Goal: Information Seeking & Learning: Learn about a topic

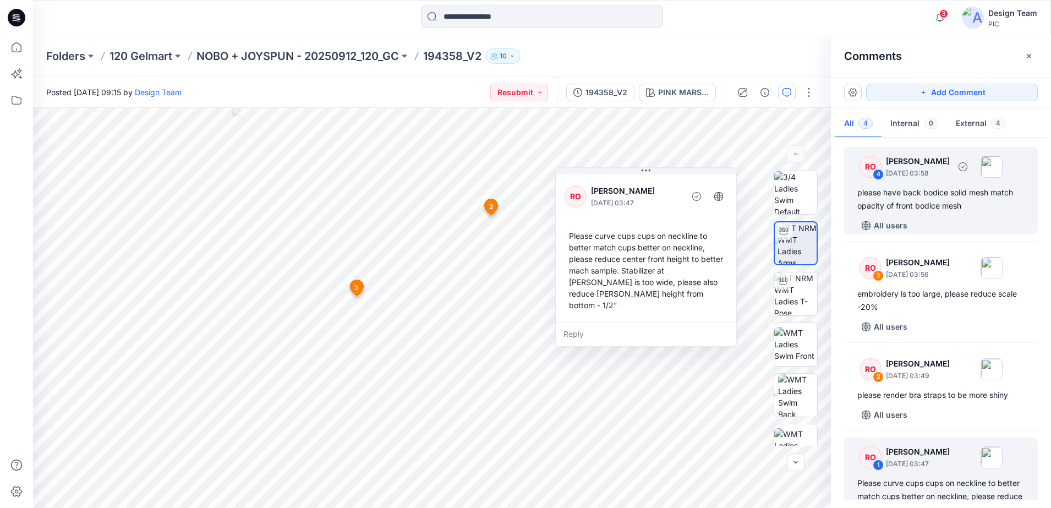
click at [872, 174] on div "4" at bounding box center [877, 174] width 11 height 11
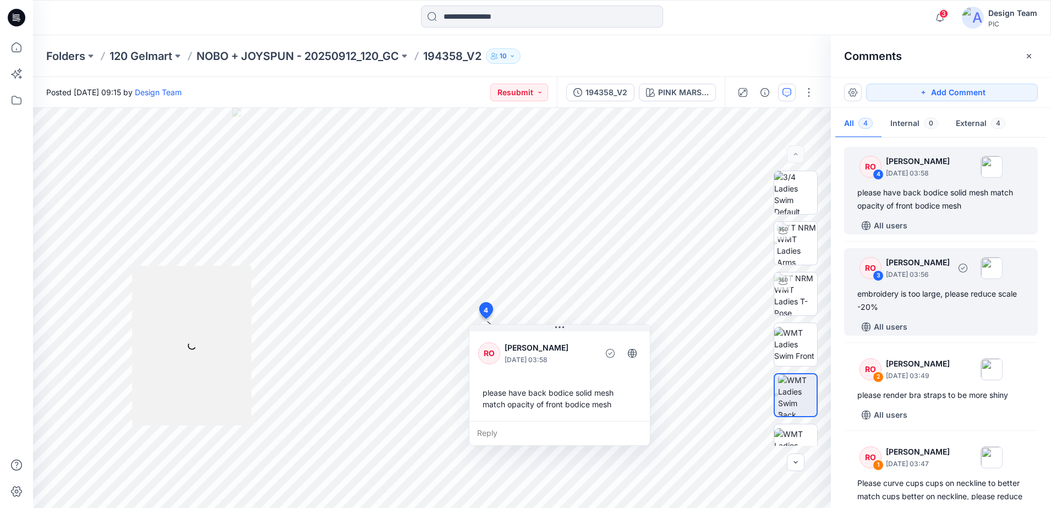
click at [878, 273] on div "3" at bounding box center [877, 275] width 11 height 11
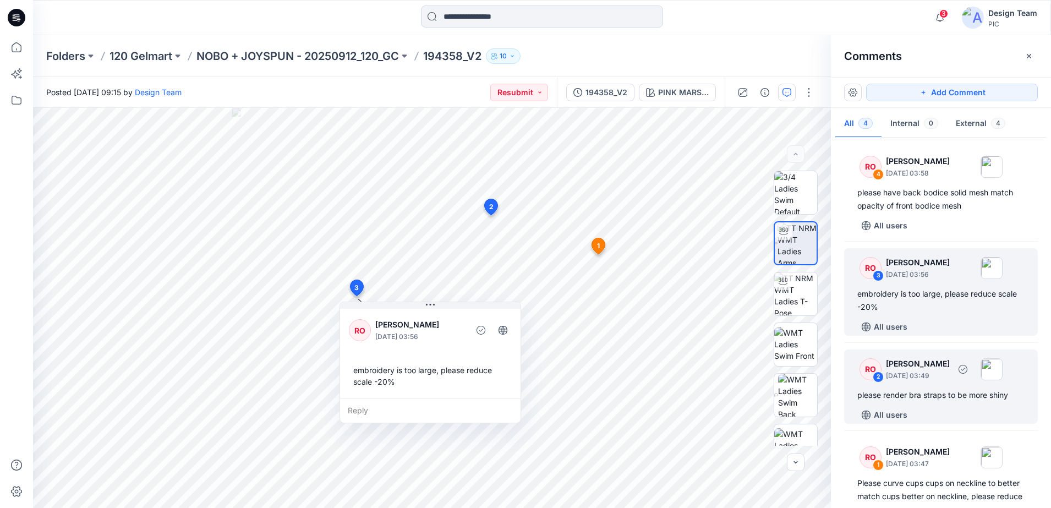
click at [873, 370] on div "RO" at bounding box center [870, 369] width 22 height 22
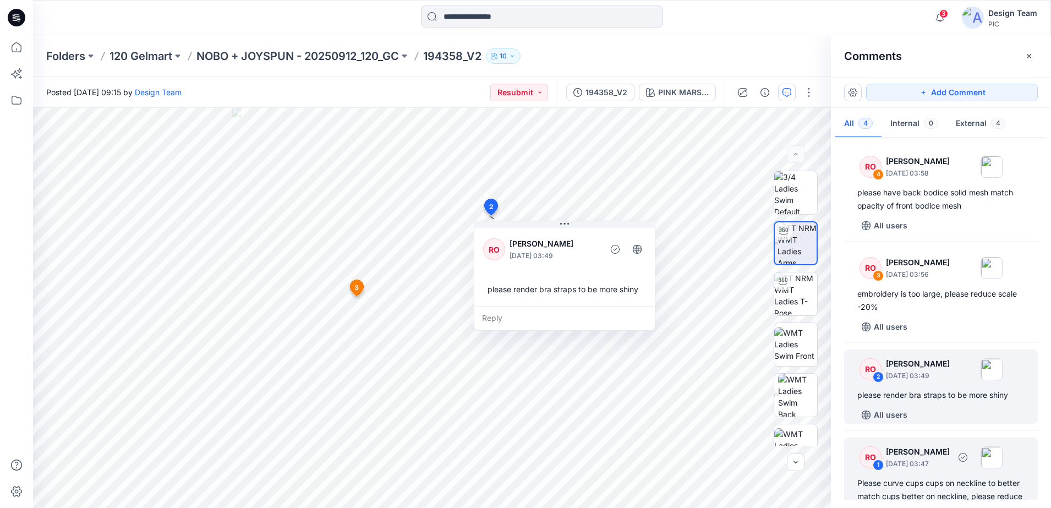
click at [881, 455] on div "RO" at bounding box center [870, 457] width 22 height 22
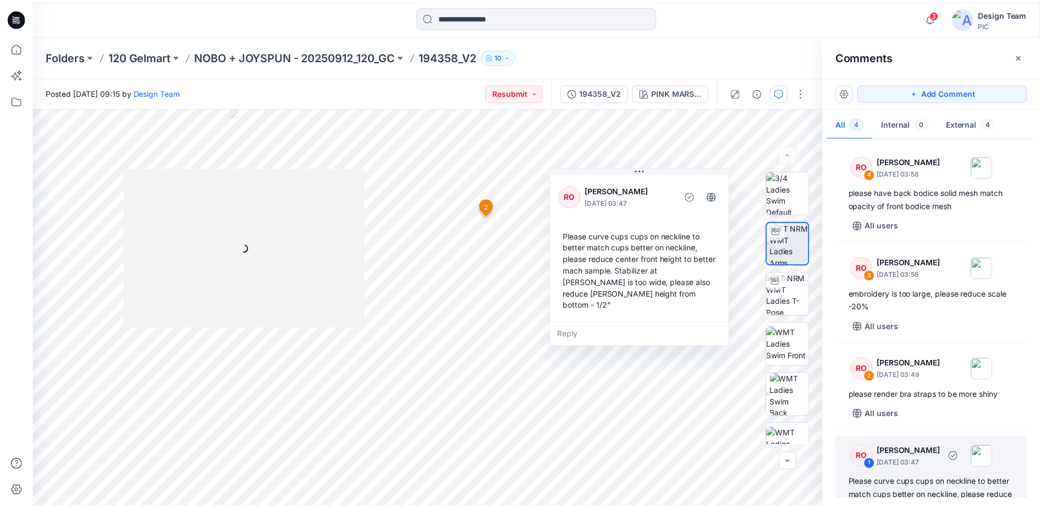
scroll to position [78, 0]
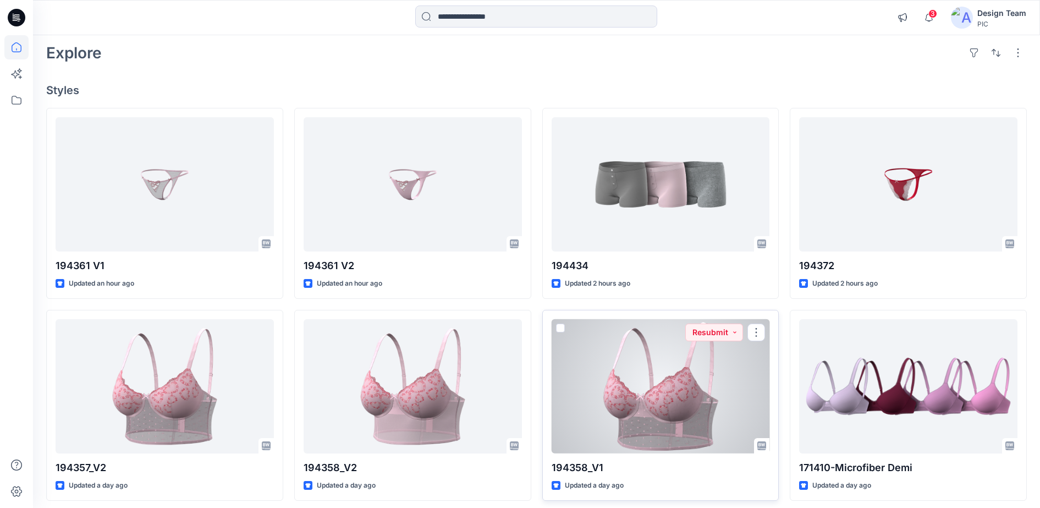
scroll to position [138, 0]
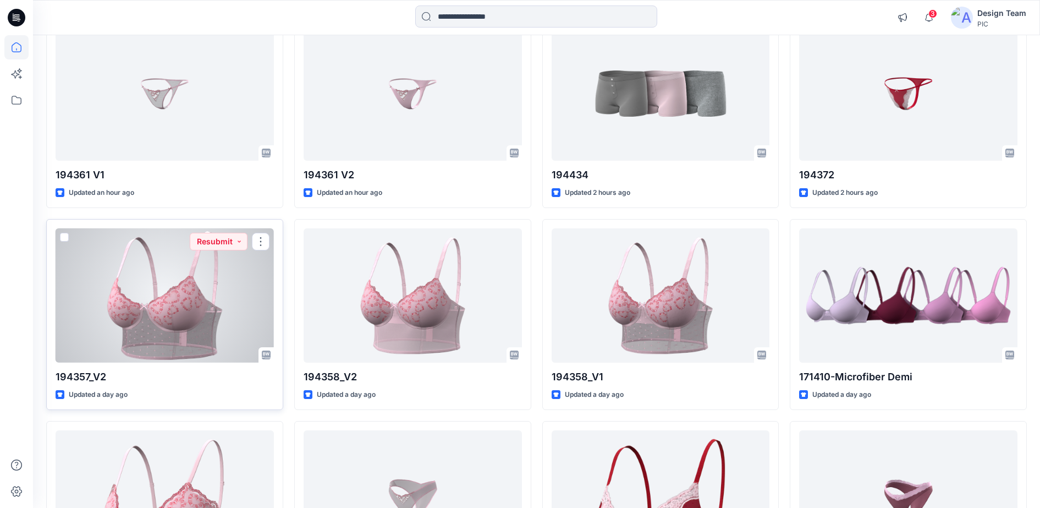
click at [224, 263] on div at bounding box center [165, 295] width 218 height 135
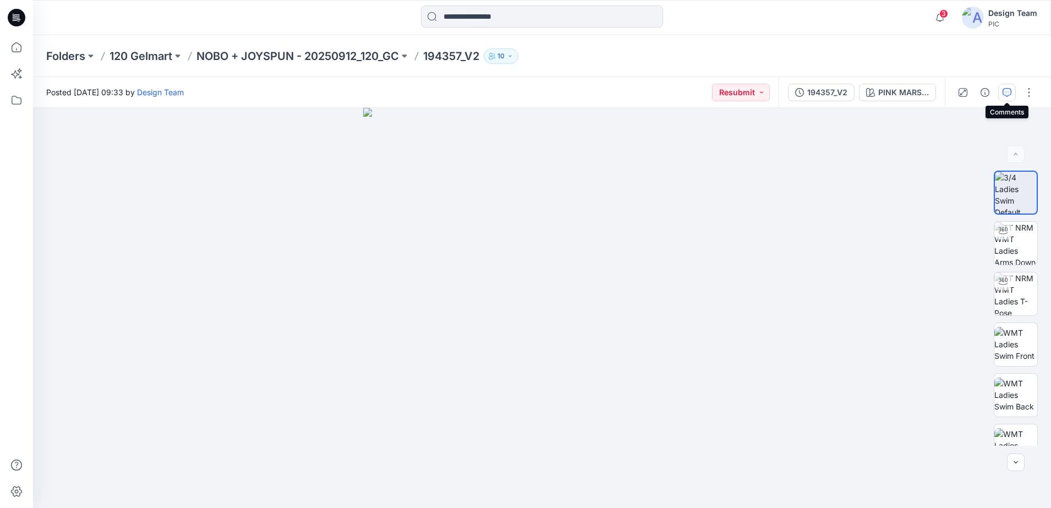
click at [1001, 90] on button "button" at bounding box center [1007, 93] width 18 height 18
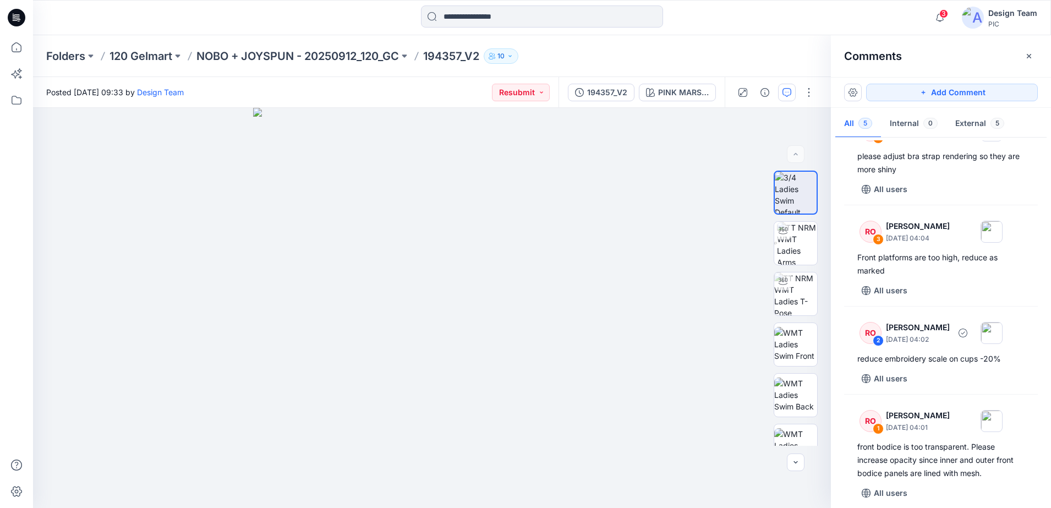
scroll to position [146, 0]
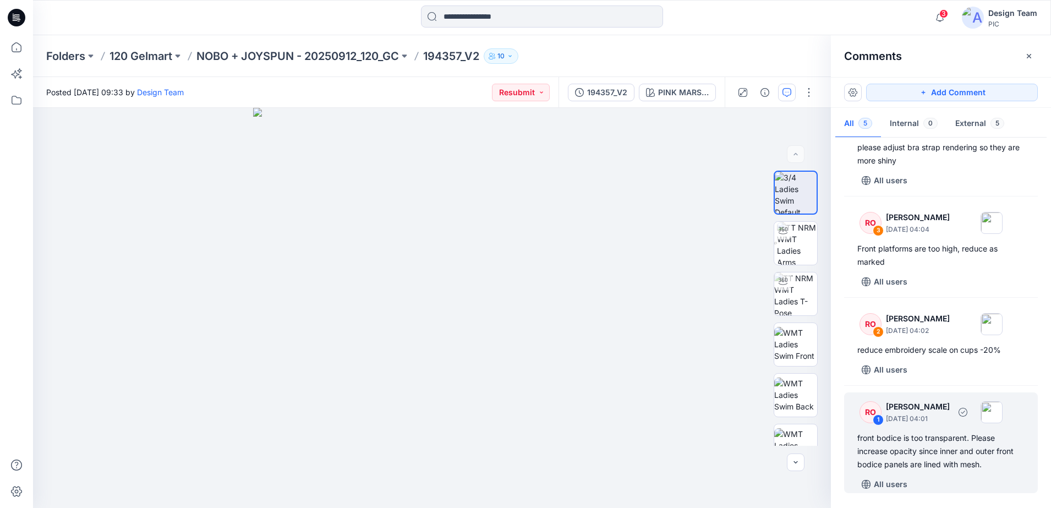
click at [883, 404] on div "RO 1 [PERSON_NAME] [DATE] 04:01" at bounding box center [926, 412] width 152 height 30
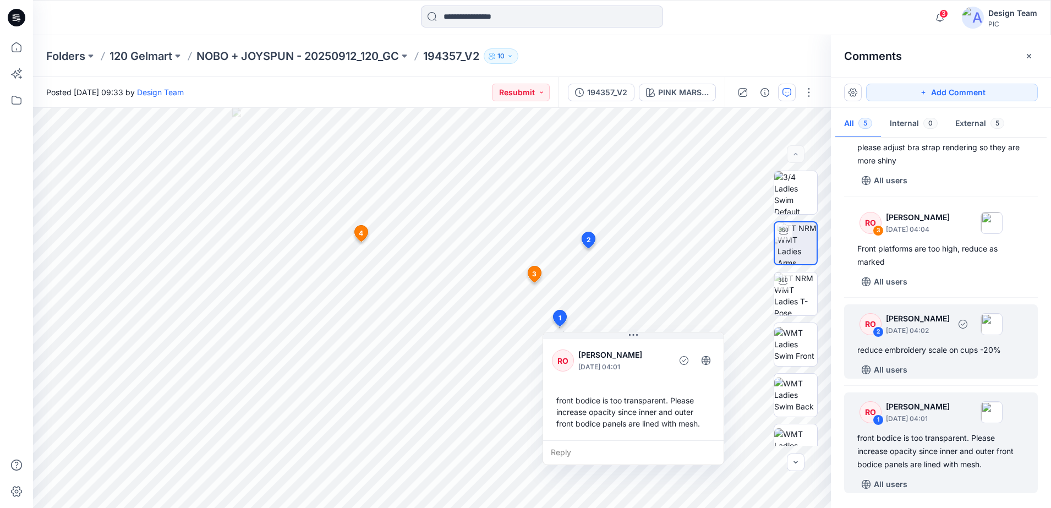
click at [878, 335] on div "2" at bounding box center [877, 331] width 11 height 11
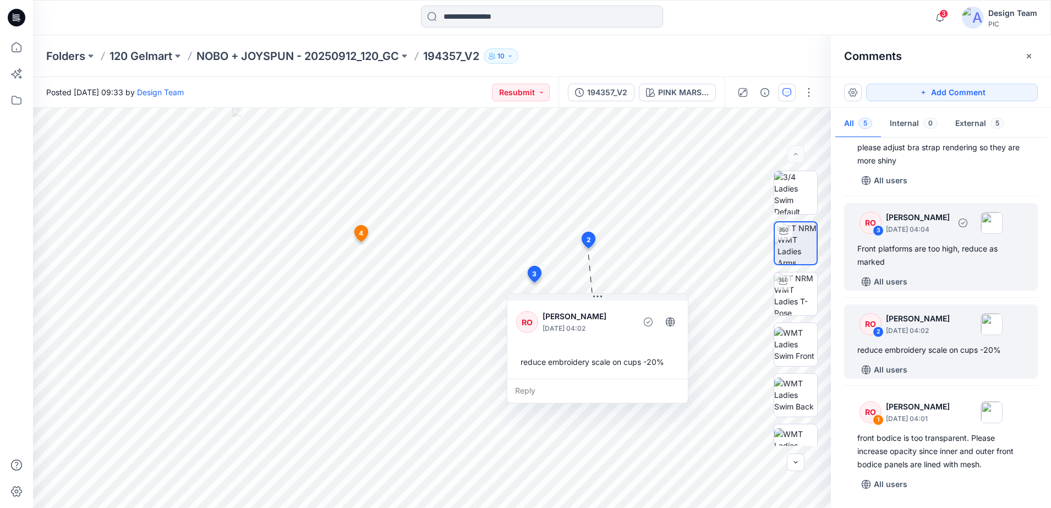
click at [870, 233] on div "RO 3 [PERSON_NAME] [DATE] 04:04" at bounding box center [926, 222] width 152 height 30
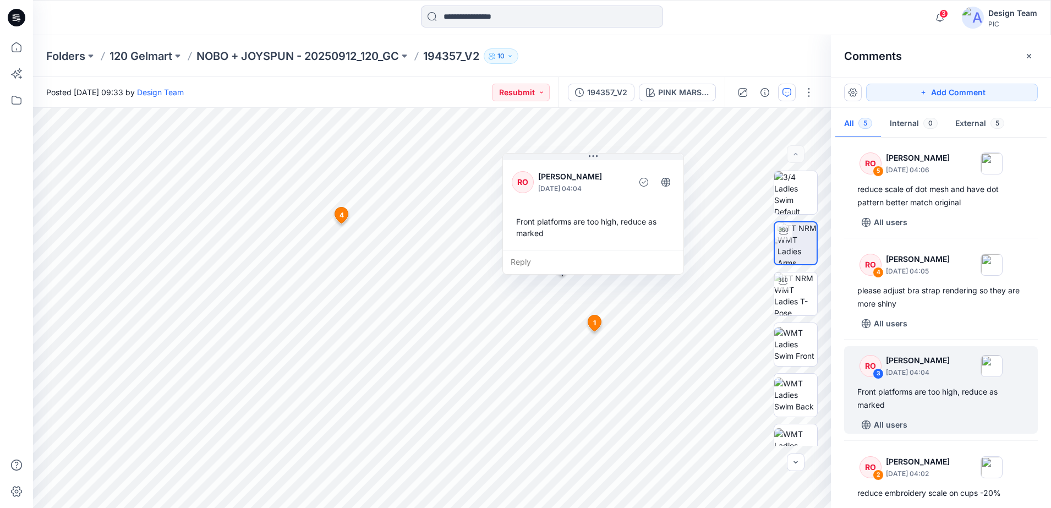
scroll to position [0, 0]
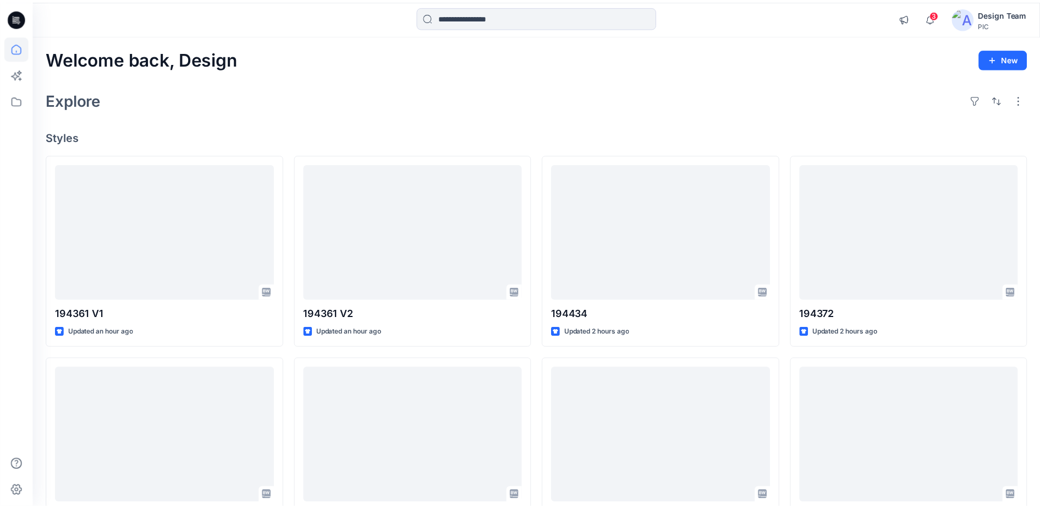
scroll to position [138, 0]
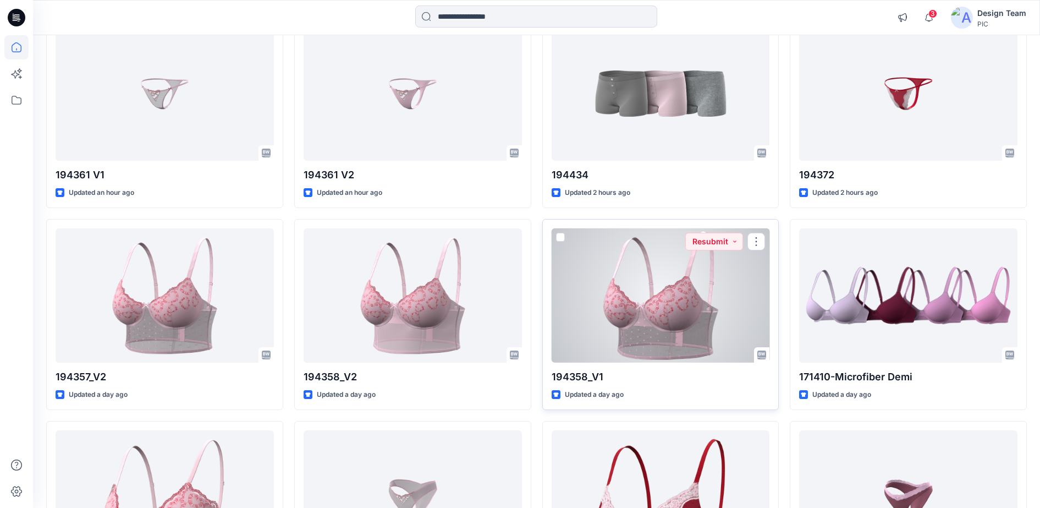
click at [617, 272] on div at bounding box center [661, 295] width 218 height 135
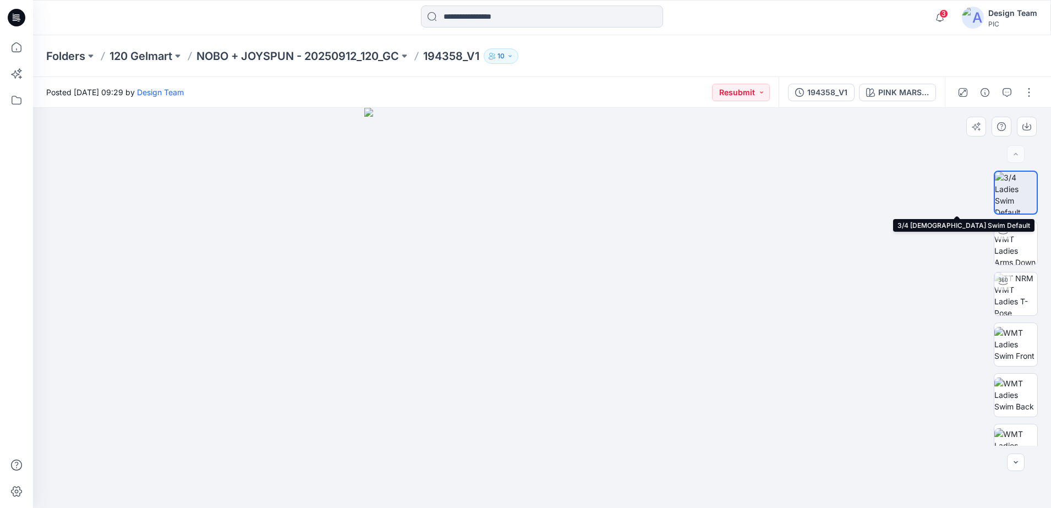
click at [1010, 192] on img at bounding box center [1015, 193] width 42 height 42
click at [1005, 90] on icon "button" at bounding box center [1006, 92] width 9 height 9
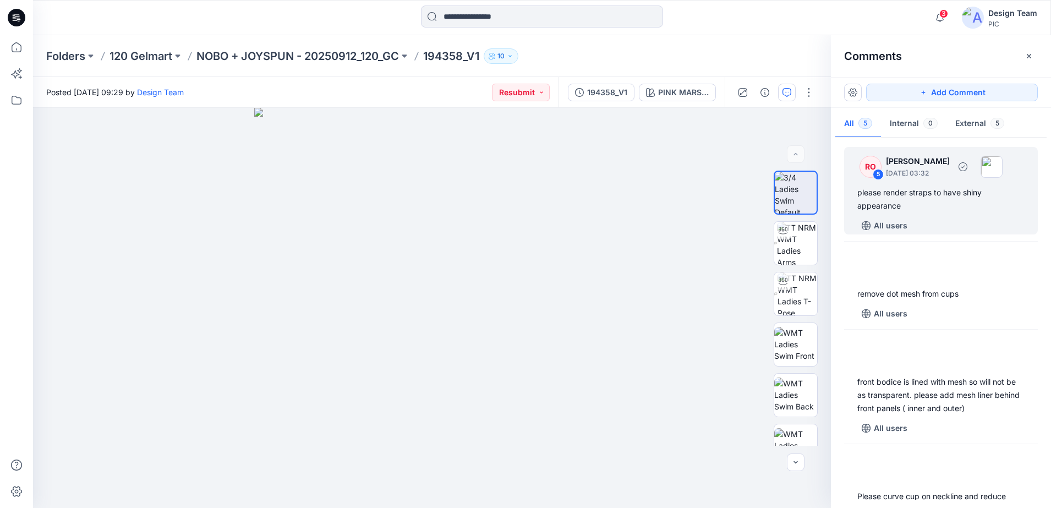
click at [911, 190] on div "please render straps to have shiny appearance" at bounding box center [940, 199] width 167 height 26
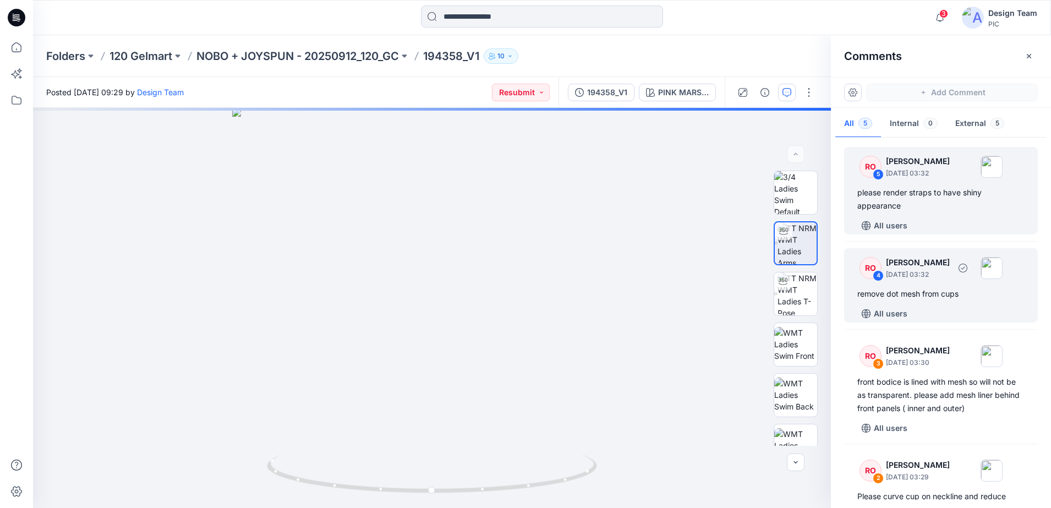
click at [918, 277] on p "[DATE] 03:32" at bounding box center [918, 274] width 64 height 11
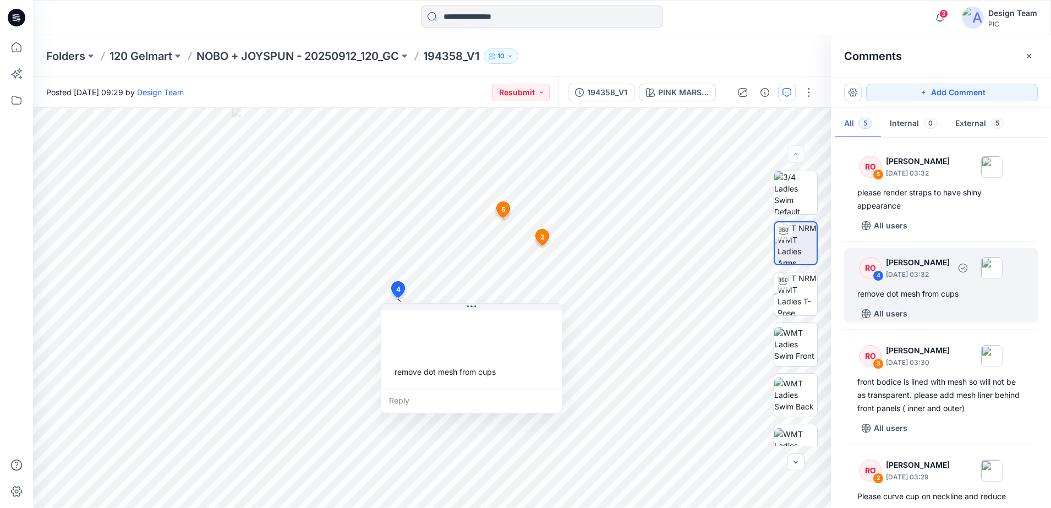
click at [871, 271] on div "RO" at bounding box center [870, 268] width 22 height 22
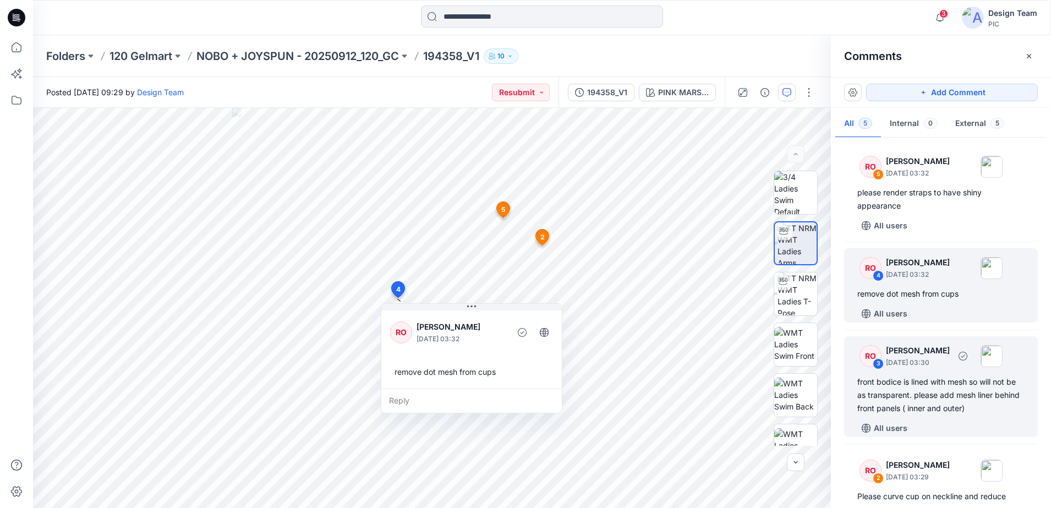
click at [872, 351] on div "RO" at bounding box center [870, 356] width 22 height 22
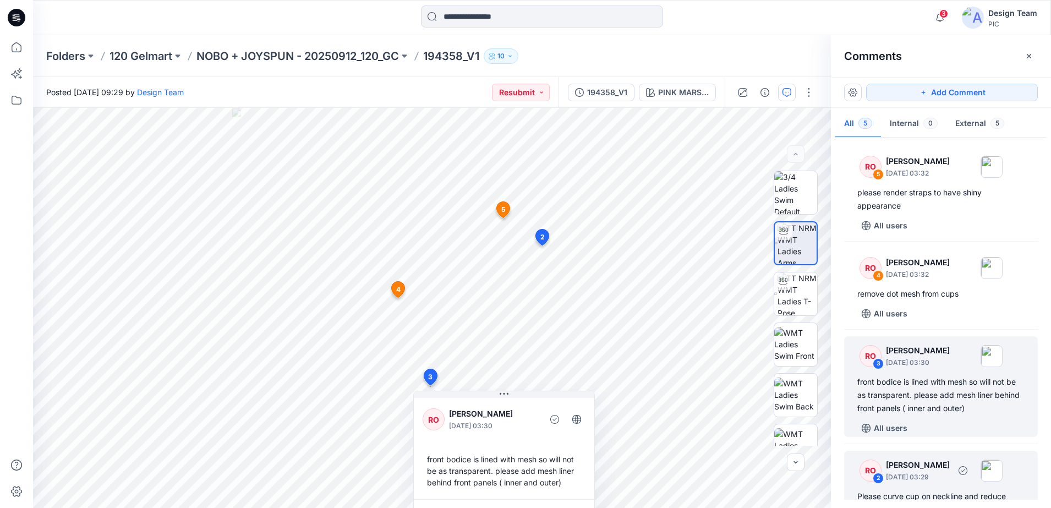
click at [869, 465] on div "RO" at bounding box center [870, 470] width 22 height 22
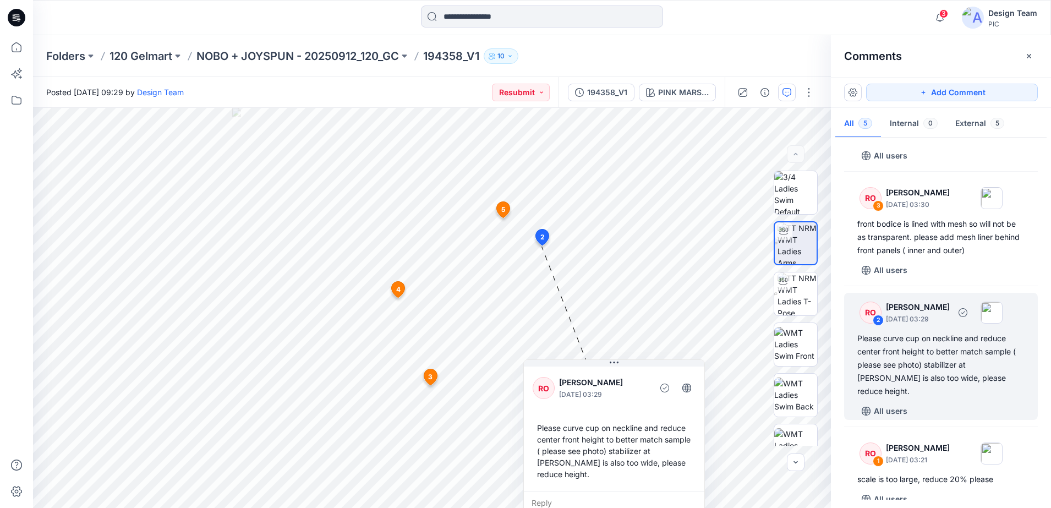
scroll to position [160, 0]
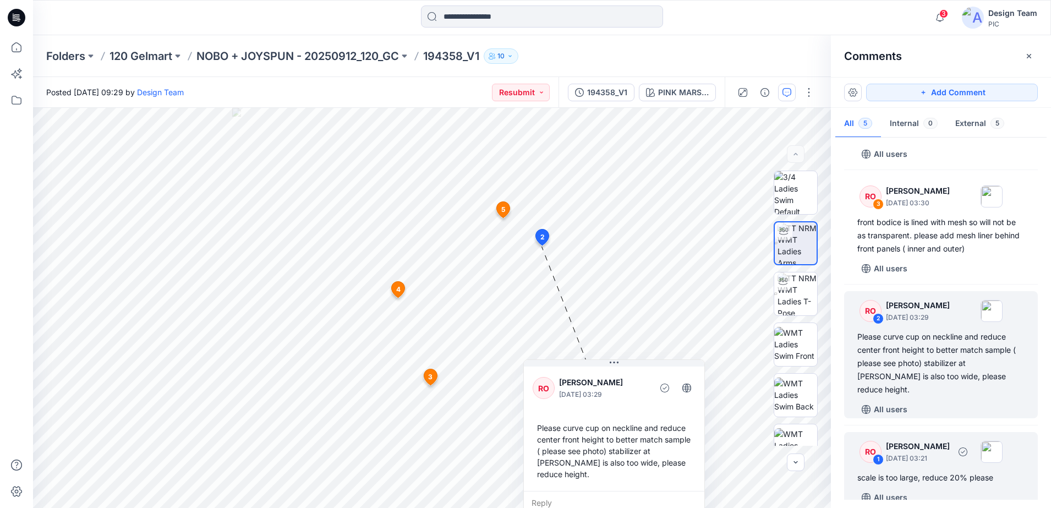
click at [884, 444] on div "RO 1 [PERSON_NAME] [DATE] 03:21" at bounding box center [926, 451] width 152 height 30
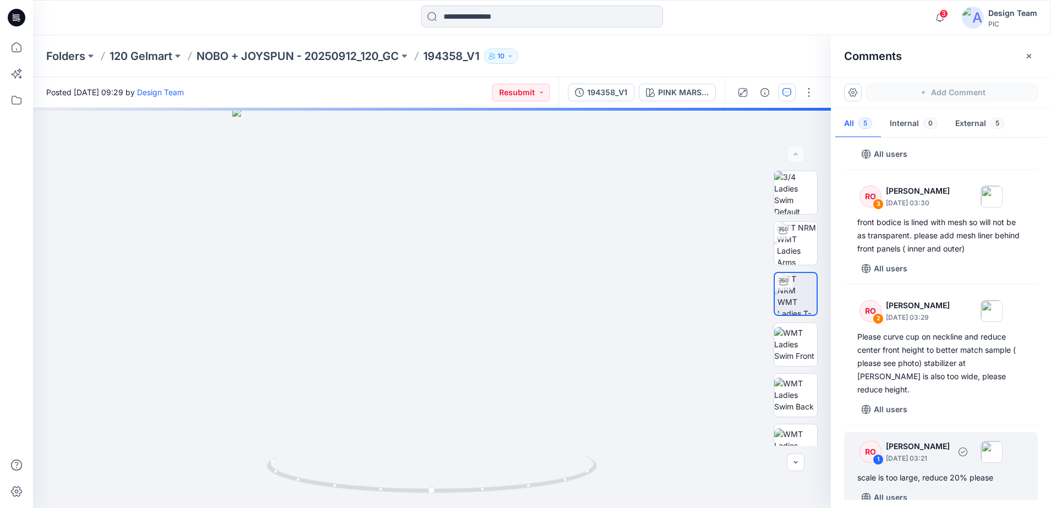
click at [877, 454] on div "1" at bounding box center [877, 459] width 11 height 11
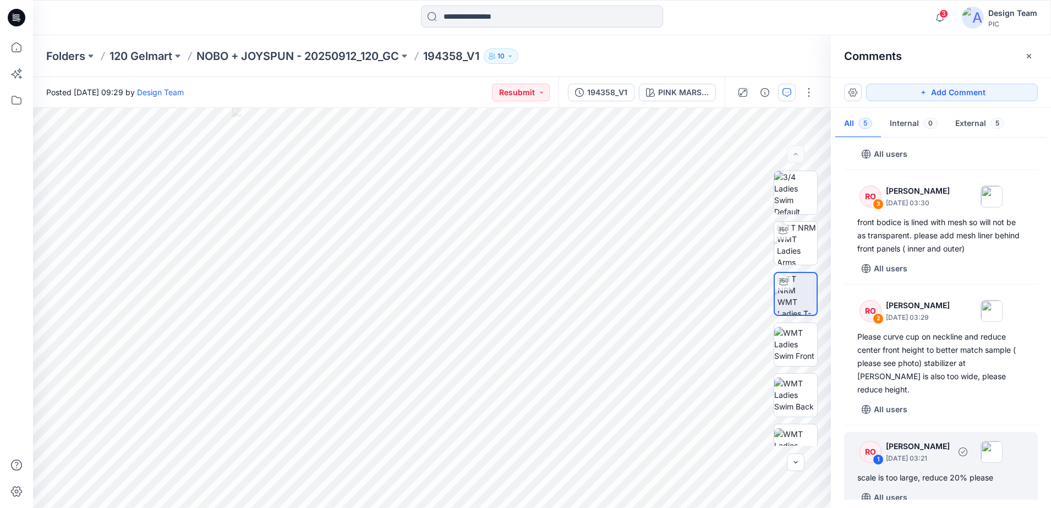
click at [872, 441] on div "RO" at bounding box center [870, 452] width 22 height 22
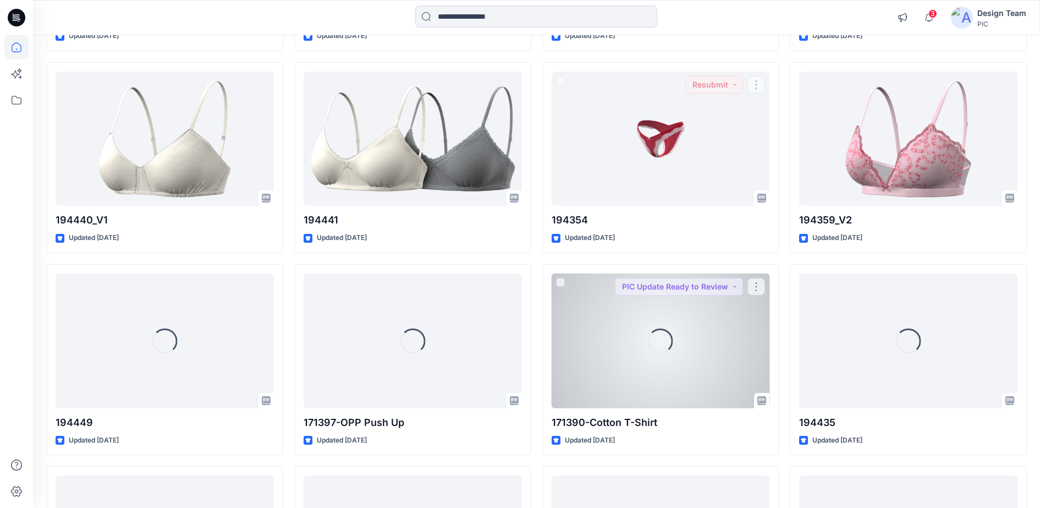
scroll to position [1175, 0]
